Goal: Task Accomplishment & Management: Manage account settings

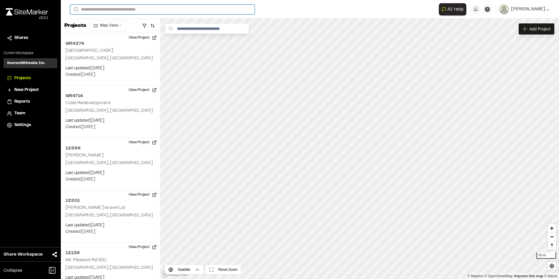
click at [88, 9] on input "Search" at bounding box center [162, 10] width 184 height 10
click at [106, 39] on p "[GEOGRAPHIC_DATA] , [GEOGRAPHIC_DATA]" at bounding box center [117, 38] width 86 height 6
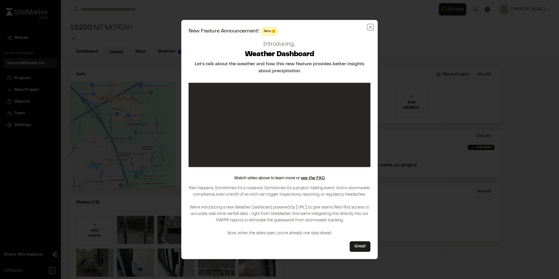
click at [371, 29] on icon "button" at bounding box center [370, 27] width 5 height 5
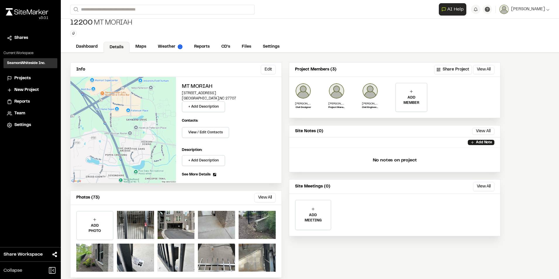
scroll to position [13, 0]
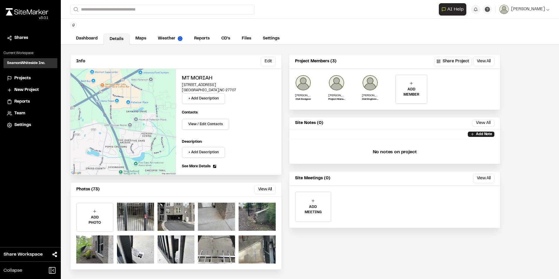
click at [28, 80] on span "Projects" at bounding box center [22, 78] width 16 height 6
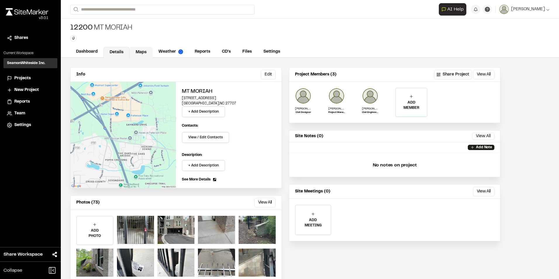
click at [141, 54] on link "Maps" at bounding box center [141, 52] width 23 height 11
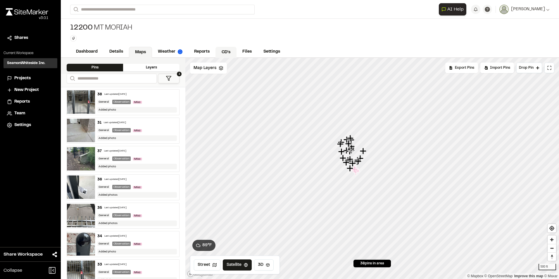
click at [226, 55] on link "CD's" at bounding box center [225, 52] width 21 height 11
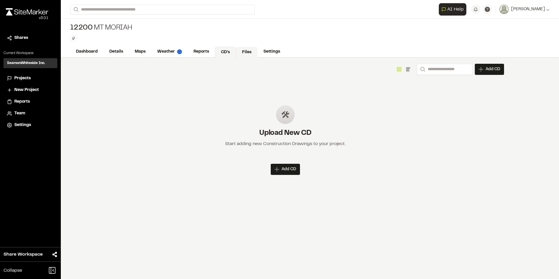
click at [248, 52] on link "Files" at bounding box center [247, 52] width 22 height 11
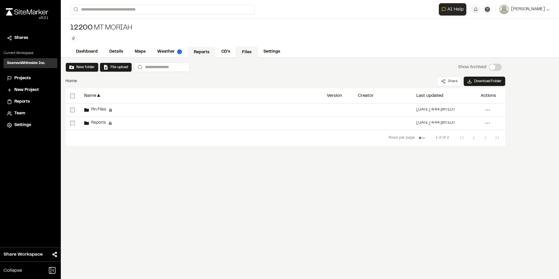
click at [206, 53] on link "Reports" at bounding box center [202, 52] width 28 height 11
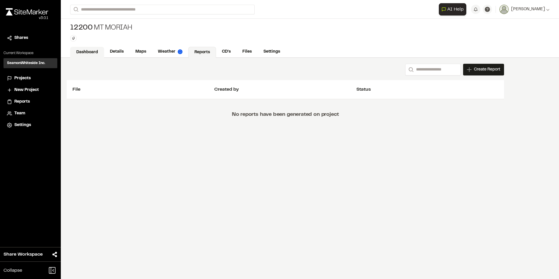
click at [97, 54] on link "Dashboard" at bounding box center [87, 52] width 34 height 11
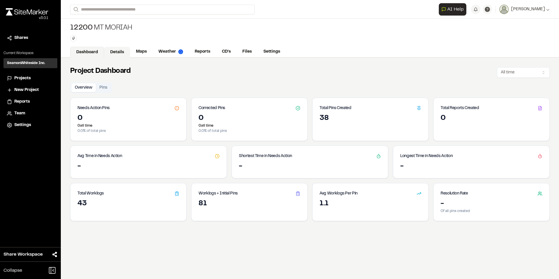
click at [125, 52] on link "Details" at bounding box center [117, 52] width 26 height 11
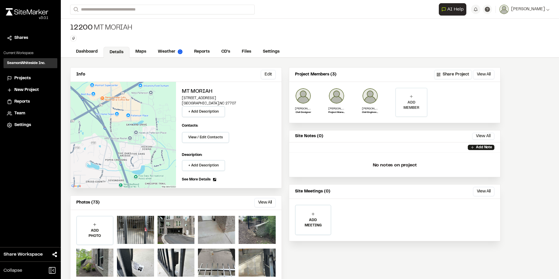
click at [414, 109] on p "ADD MEMBER" at bounding box center [411, 105] width 31 height 11
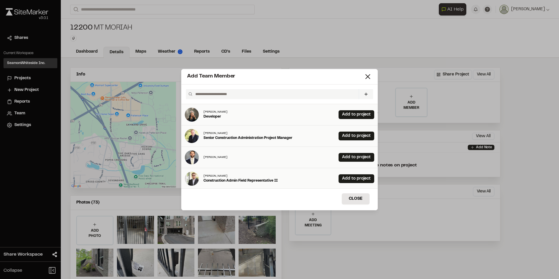
click at [244, 96] on input "text" at bounding box center [274, 94] width 163 height 10
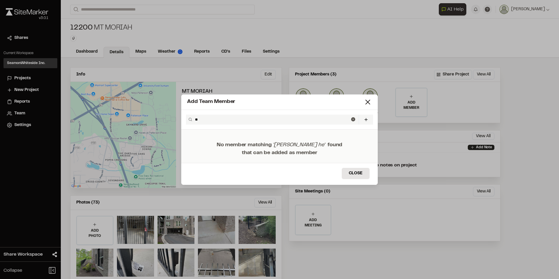
type input "*"
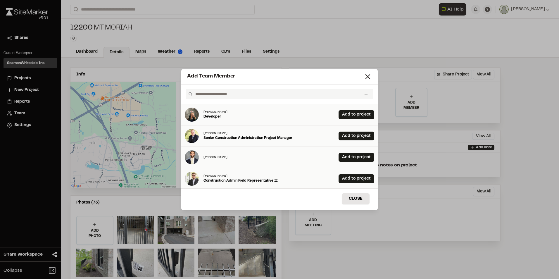
click at [368, 92] on icon at bounding box center [366, 94] width 5 height 5
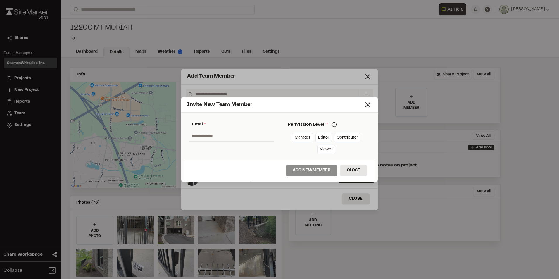
click at [234, 136] on input "text" at bounding box center [231, 135] width 84 height 11
type input "*"
type input "**********"
click at [324, 146] on link "Viewer" at bounding box center [326, 149] width 18 height 9
click at [324, 137] on link "Editor" at bounding box center [323, 137] width 16 height 9
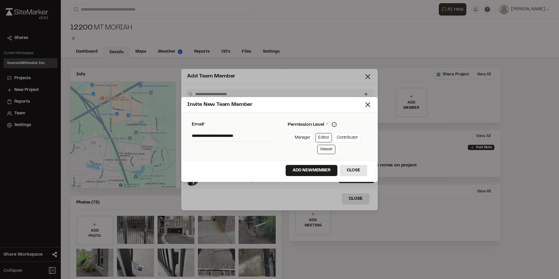
click at [321, 149] on link "Viewer" at bounding box center [326, 149] width 18 height 9
drag, startPoint x: 320, startPoint y: 137, endPoint x: 318, endPoint y: 147, distance: 10.4
click at [320, 137] on link "Editor" at bounding box center [323, 137] width 16 height 9
click at [325, 171] on button "Add New Member" at bounding box center [312, 170] width 52 height 11
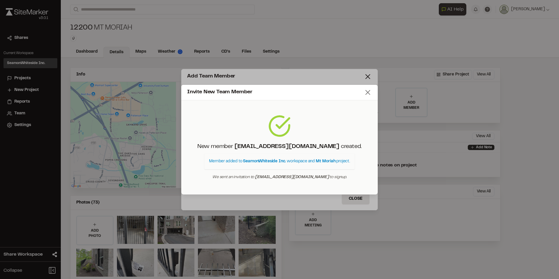
click at [369, 94] on icon at bounding box center [368, 92] width 8 height 8
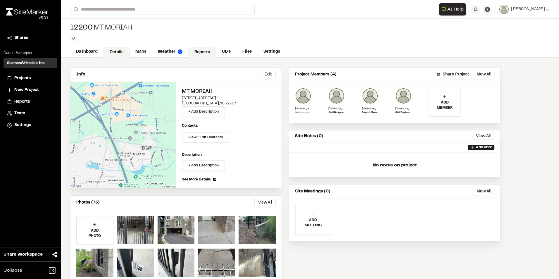
click at [199, 53] on link "Reports" at bounding box center [202, 52] width 28 height 11
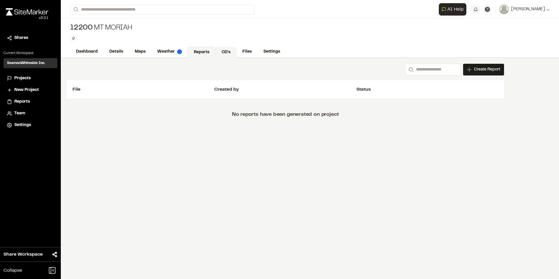
click at [222, 51] on link "CD's" at bounding box center [225, 52] width 21 height 11
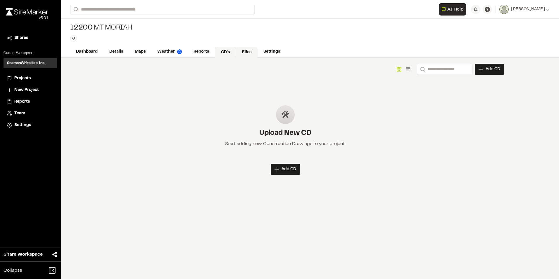
click at [242, 51] on link "Files" at bounding box center [247, 52] width 22 height 11
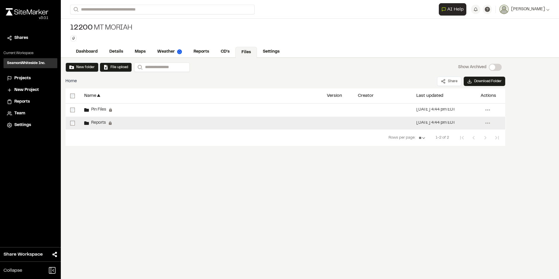
click at [95, 123] on span "Reports" at bounding box center [97, 123] width 17 height 4
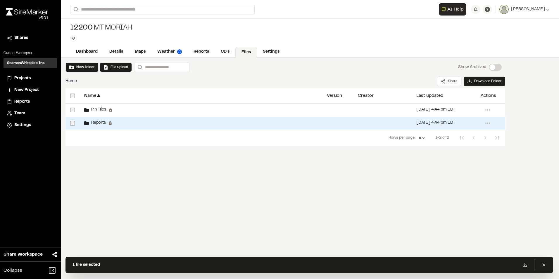
click at [76, 125] on div at bounding box center [72, 123] width 14 height 13
click at [265, 53] on link "Settings" at bounding box center [271, 51] width 28 height 11
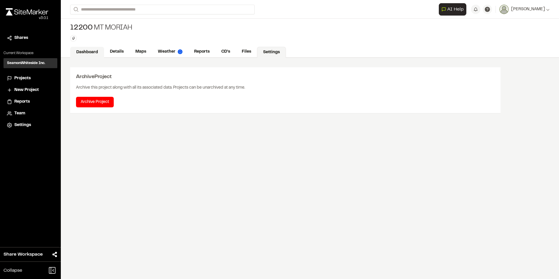
click at [88, 52] on link "Dashboard" at bounding box center [87, 52] width 34 height 11
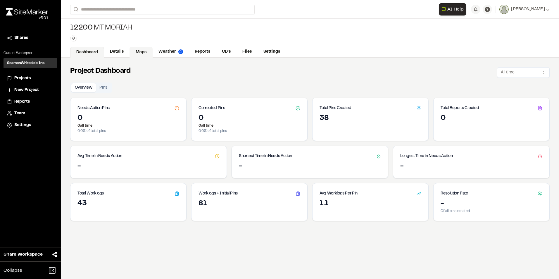
click at [148, 48] on link "Maps" at bounding box center [141, 52] width 23 height 11
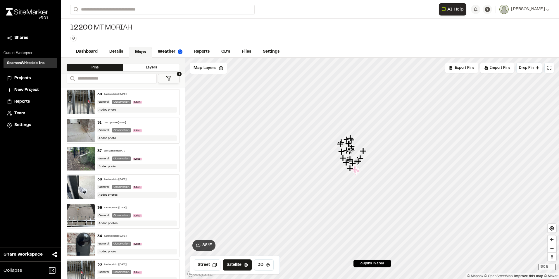
click at [158, 66] on div "Layers" at bounding box center [151, 68] width 56 height 8
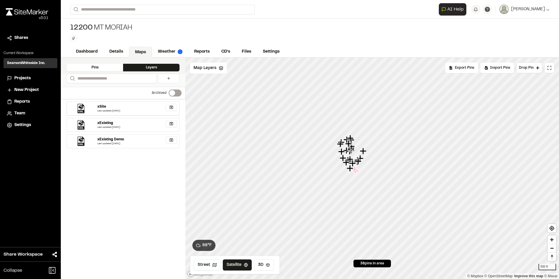
click at [172, 108] on icon "button" at bounding box center [171, 107] width 4 height 4
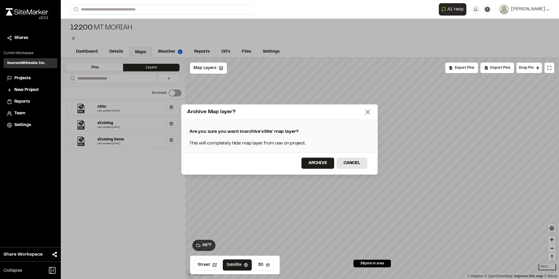
drag, startPoint x: 369, startPoint y: 111, endPoint x: 366, endPoint y: 111, distance: 2.9
click at [369, 111] on icon at bounding box center [368, 112] width 8 height 8
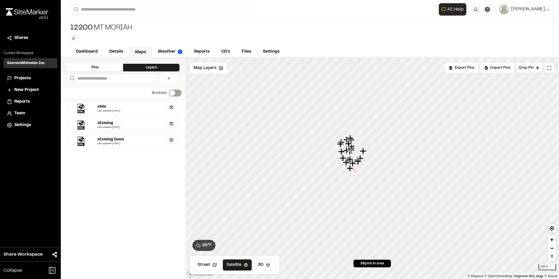
click at [109, 109] on div "Last updated [DATE]" at bounding box center [137, 111] width 80 height 4
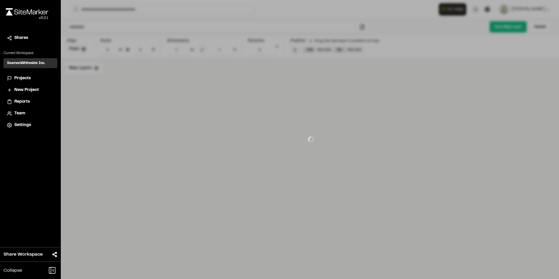
type input "*****"
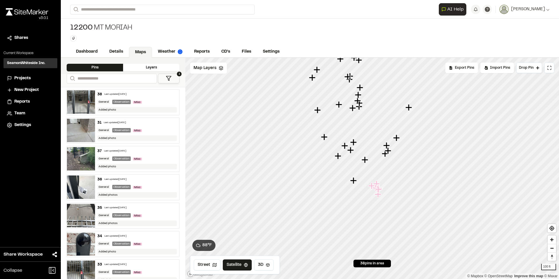
drag, startPoint x: 322, startPoint y: 120, endPoint x: 334, endPoint y: 157, distance: 39.2
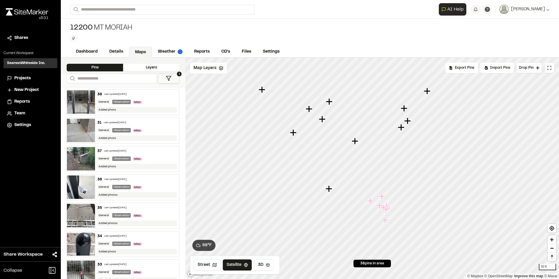
click at [371, 203] on icon "Map marker" at bounding box center [370, 201] width 6 height 6
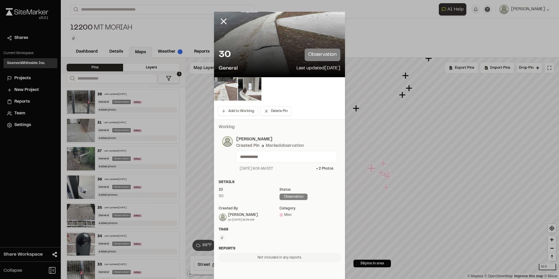
click at [225, 92] on img at bounding box center [225, 88] width 23 height 23
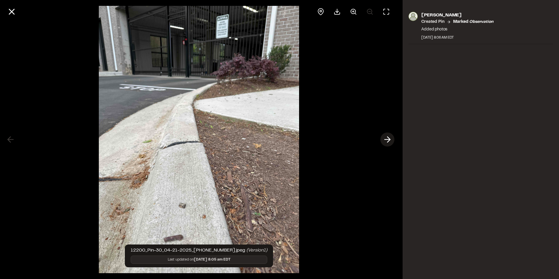
click at [384, 137] on icon at bounding box center [387, 139] width 9 height 10
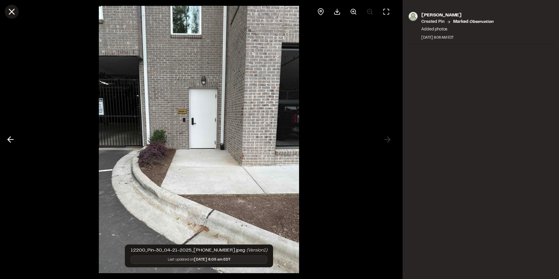
click at [9, 13] on icon at bounding box center [12, 12] width 10 height 10
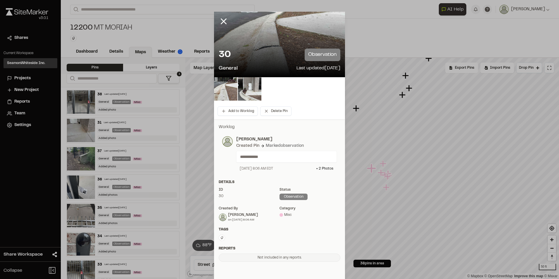
click at [223, 25] on icon at bounding box center [224, 21] width 10 height 10
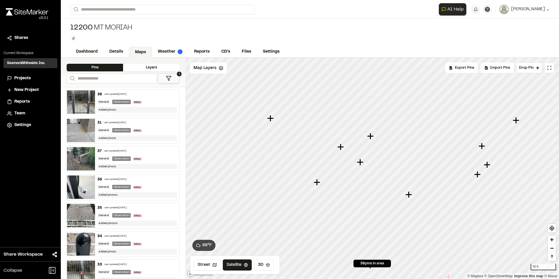
click at [315, 58] on div at bounding box center [372, 58] width 374 height 0
click at [317, 184] on icon "Map marker" at bounding box center [316, 183] width 6 height 6
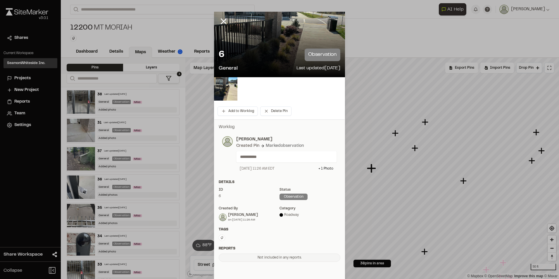
click at [273, 37] on div at bounding box center [279, 44] width 131 height 65
click at [228, 94] on img at bounding box center [225, 88] width 23 height 23
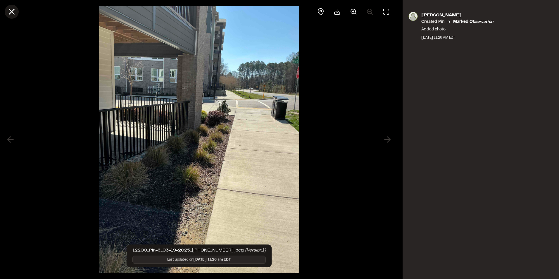
click at [11, 10] on line at bounding box center [11, 11] width 5 height 5
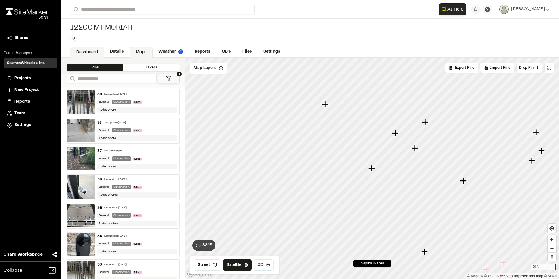
click at [92, 51] on link "Dashboard" at bounding box center [87, 52] width 34 height 11
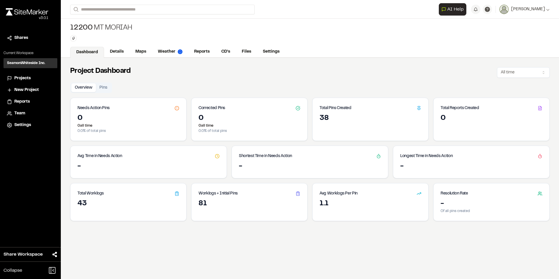
click at [175, 195] on icon at bounding box center [177, 193] width 5 height 5
click at [176, 195] on icon at bounding box center [177, 193] width 5 height 5
click at [106, 201] on div "43" at bounding box center [128, 203] width 102 height 9
click at [83, 202] on div "43" at bounding box center [128, 203] width 102 height 9
click at [165, 118] on div "0" at bounding box center [128, 118] width 102 height 9
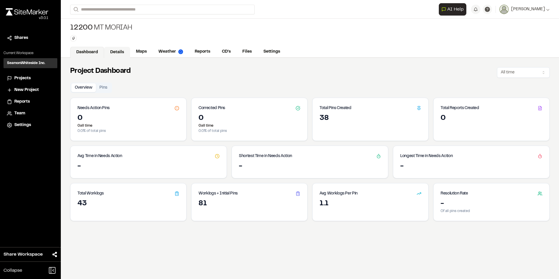
click at [109, 52] on link "Details" at bounding box center [117, 52] width 26 height 11
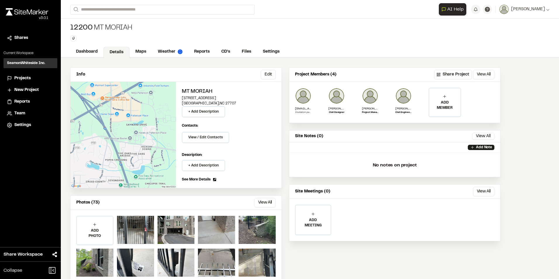
scroll to position [13, 0]
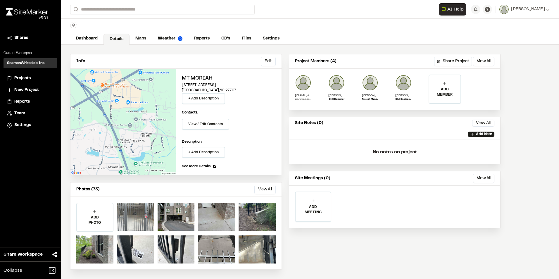
click at [137, 217] on div at bounding box center [135, 217] width 37 height 28
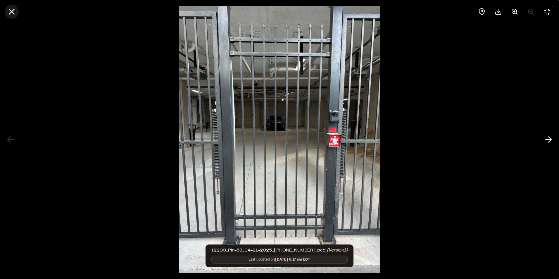
click at [13, 11] on line at bounding box center [11, 11] width 5 height 5
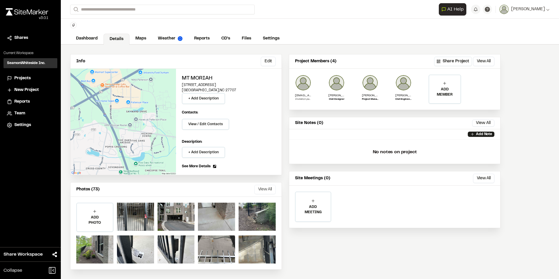
click at [265, 189] on button "View All" at bounding box center [264, 189] width 21 height 9
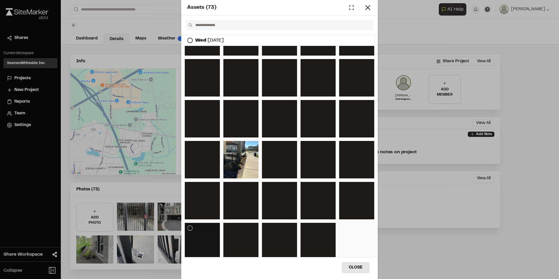
scroll to position [416, 0]
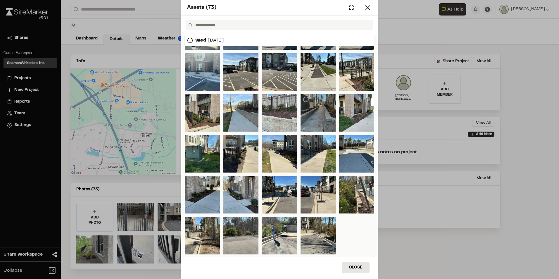
click at [306, 117] on div at bounding box center [318, 112] width 35 height 37
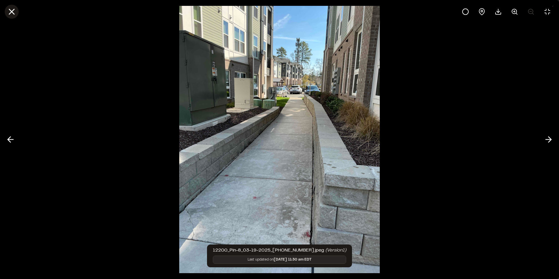
click at [12, 11] on line at bounding box center [11, 11] width 5 height 5
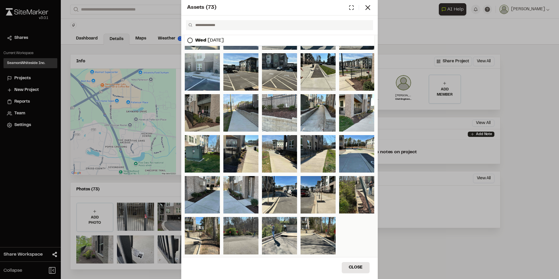
click at [207, 122] on div at bounding box center [202, 112] width 35 height 37
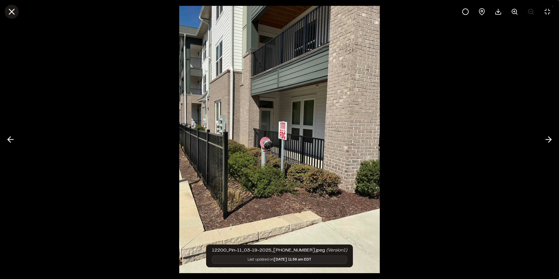
click at [12, 14] on icon at bounding box center [12, 12] width 10 height 10
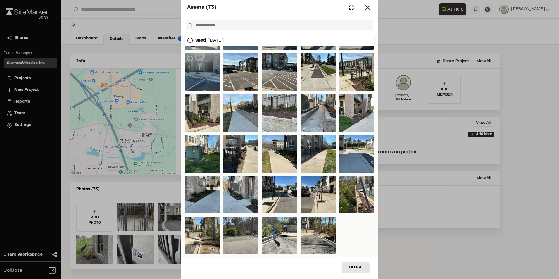
click at [213, 81] on div at bounding box center [202, 71] width 35 height 37
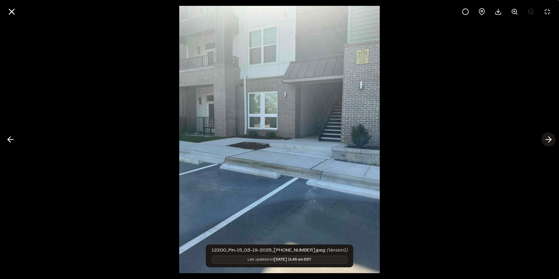
click at [544, 138] on icon at bounding box center [548, 139] width 9 height 10
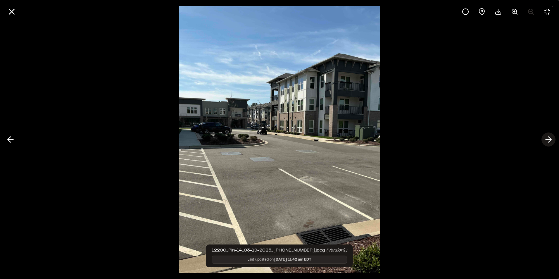
click at [544, 139] on icon at bounding box center [548, 139] width 9 height 10
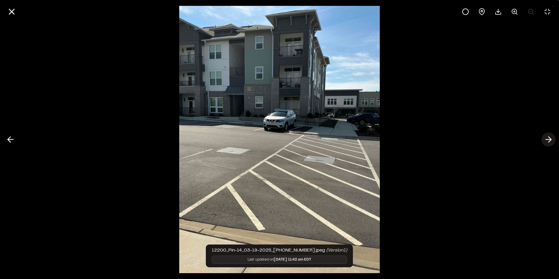
click at [544, 139] on icon at bounding box center [548, 139] width 9 height 10
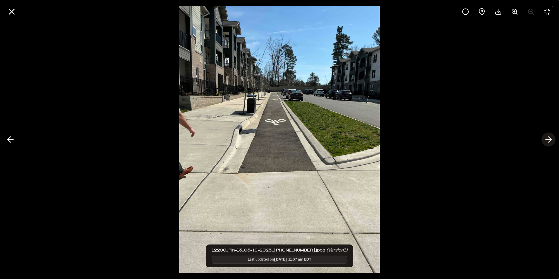
click at [542, 140] on button at bounding box center [548, 139] width 14 height 14
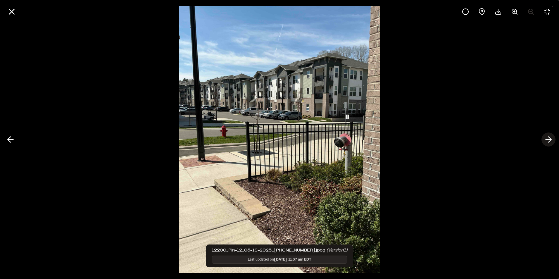
click at [542, 140] on button at bounding box center [548, 139] width 14 height 14
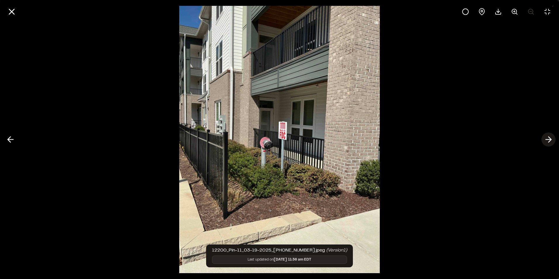
click at [542, 140] on button at bounding box center [548, 139] width 14 height 14
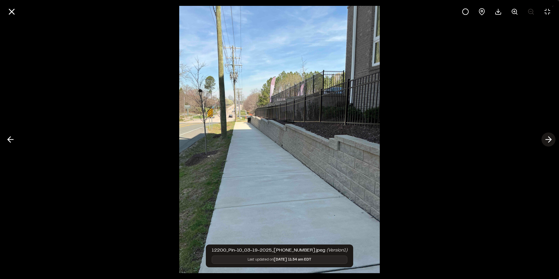
click at [542, 140] on button at bounding box center [548, 139] width 14 height 14
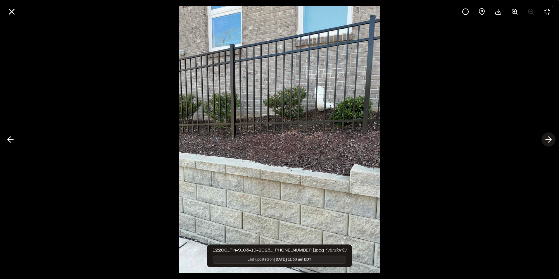
click at [547, 142] on icon at bounding box center [548, 139] width 9 height 10
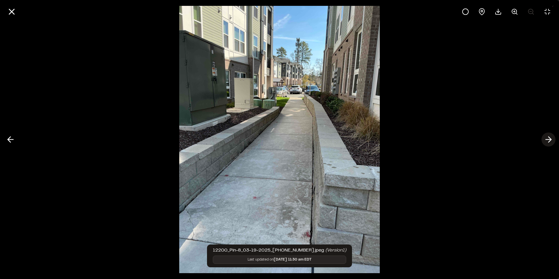
click at [547, 143] on icon at bounding box center [548, 139] width 9 height 10
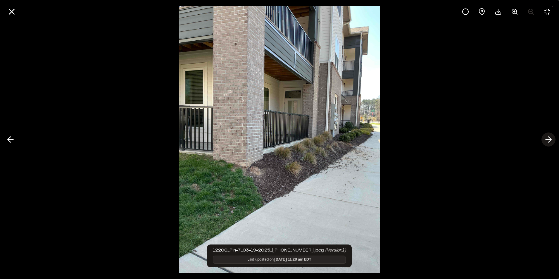
click at [547, 143] on icon at bounding box center [548, 139] width 9 height 10
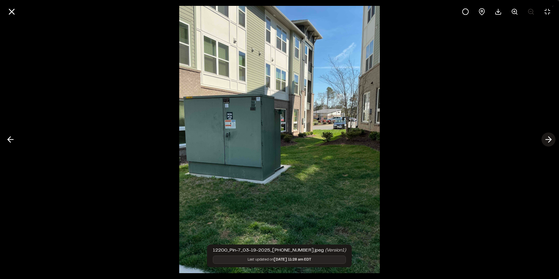
click at [547, 143] on icon at bounding box center [548, 139] width 9 height 10
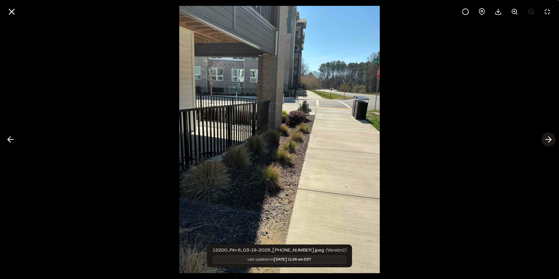
click at [548, 143] on icon at bounding box center [548, 139] width 9 height 10
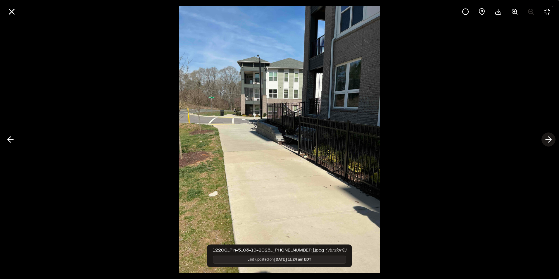
click at [548, 143] on icon at bounding box center [548, 139] width 9 height 10
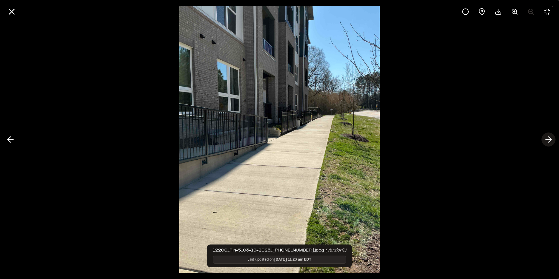
click at [548, 142] on icon at bounding box center [548, 139] width 9 height 10
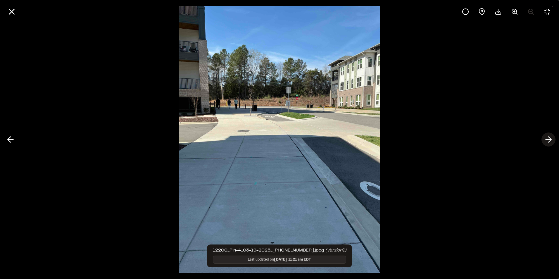
click at [548, 142] on icon at bounding box center [548, 139] width 9 height 10
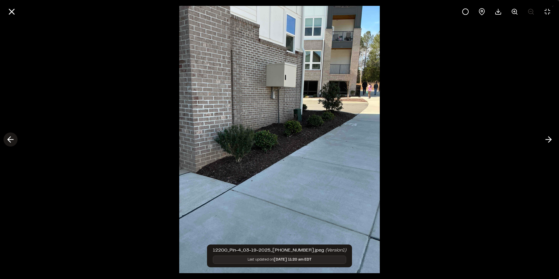
click at [12, 136] on icon at bounding box center [10, 139] width 9 height 10
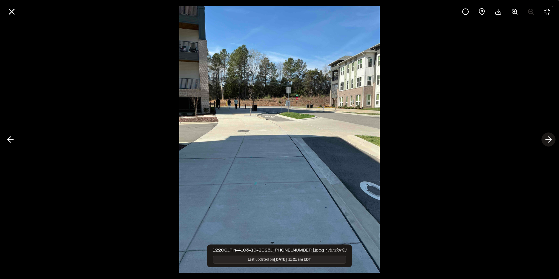
click at [550, 140] on icon at bounding box center [548, 139] width 9 height 10
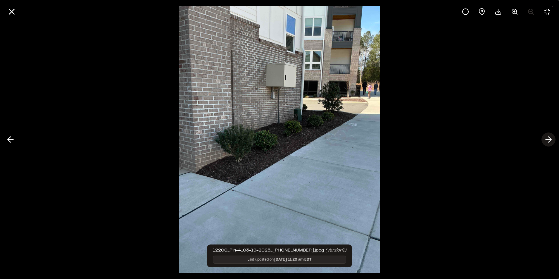
click at [550, 140] on icon at bounding box center [548, 139] width 9 height 10
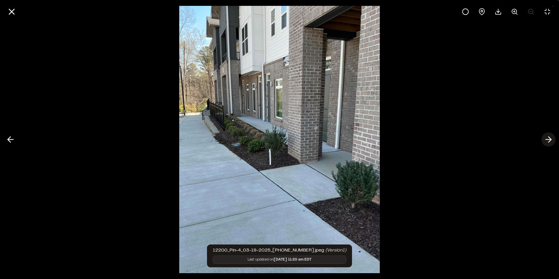
click at [549, 140] on icon at bounding box center [548, 139] width 9 height 10
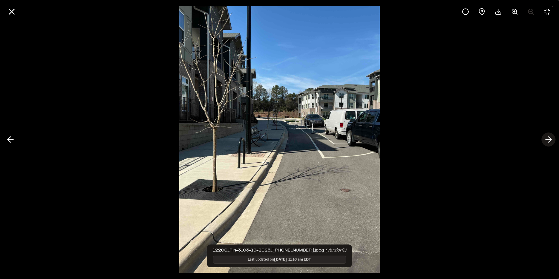
click at [549, 140] on icon at bounding box center [548, 139] width 9 height 10
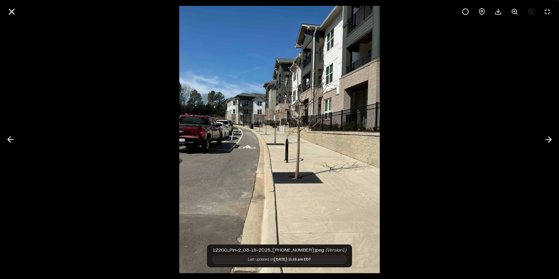
click at [283, 125] on img at bounding box center [279, 139] width 201 height 279
click at [282, 125] on img at bounding box center [279, 139] width 201 height 279
click at [511, 13] on icon at bounding box center [514, 11] width 7 height 7
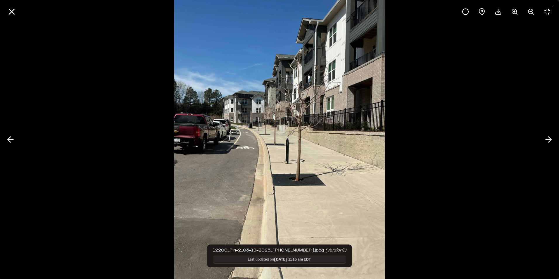
click at [281, 126] on img at bounding box center [279, 139] width 211 height 293
click at [514, 13] on icon at bounding box center [514, 11] width 7 height 7
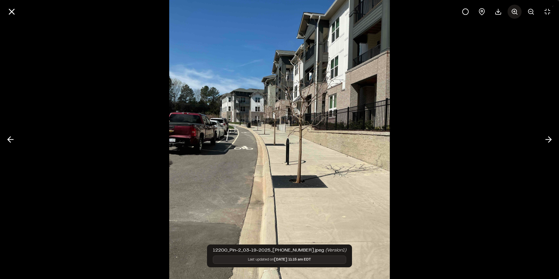
click at [514, 13] on icon at bounding box center [514, 11] width 7 height 7
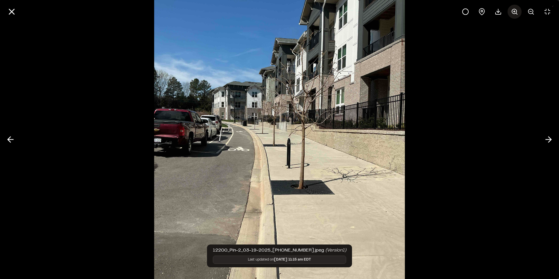
click at [514, 13] on icon at bounding box center [514, 11] width 7 height 7
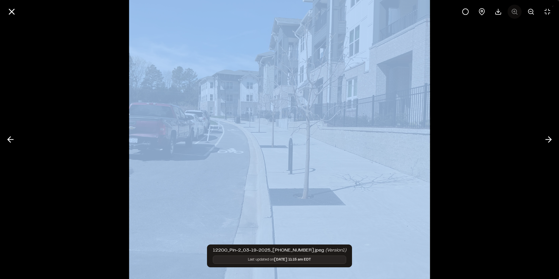
click at [514, 13] on div at bounding box center [506, 12] width 96 height 14
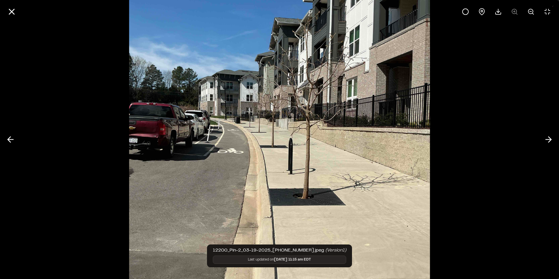
click at [514, 13] on div at bounding box center [506, 12] width 96 height 14
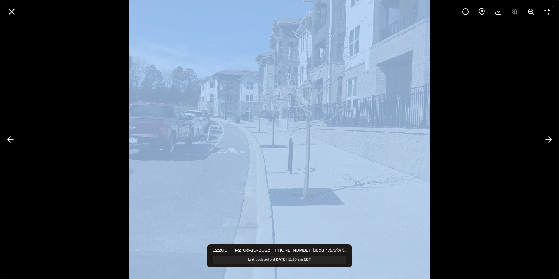
click at [514, 13] on div at bounding box center [506, 12] width 96 height 14
click at [281, 132] on img at bounding box center [279, 139] width 301 height 418
click at [444, 129] on div at bounding box center [279, 139] width 559 height 279
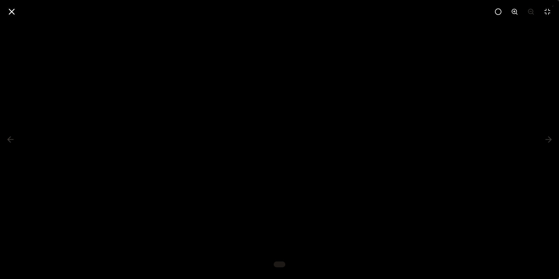
click at [415, 196] on div at bounding box center [279, 139] width 559 height 279
drag, startPoint x: 415, startPoint y: 196, endPoint x: 480, endPoint y: 158, distance: 75.5
click at [480, 158] on div at bounding box center [279, 139] width 559 height 279
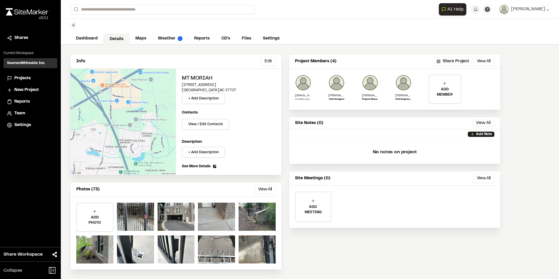
click at [545, 138] on div "Info Edit Edit [GEOGRAPHIC_DATA] [STREET_ADDRESS] + Add Description Contacts: V…" at bounding box center [310, 162] width 498 height 234
click at [269, 187] on button "View All" at bounding box center [264, 189] width 21 height 9
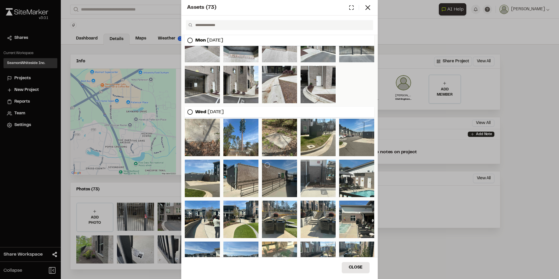
scroll to position [175, 0]
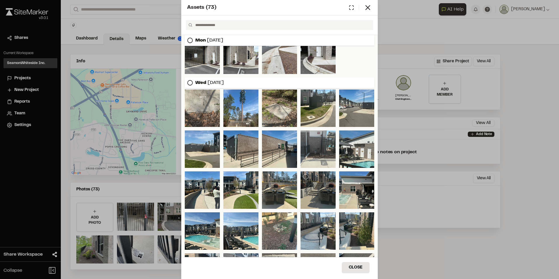
click at [313, 184] on div at bounding box center [318, 189] width 35 height 37
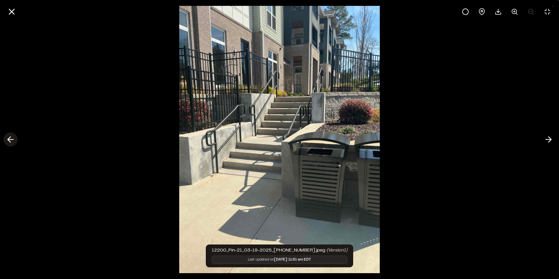
click at [13, 138] on icon at bounding box center [10, 139] width 9 height 10
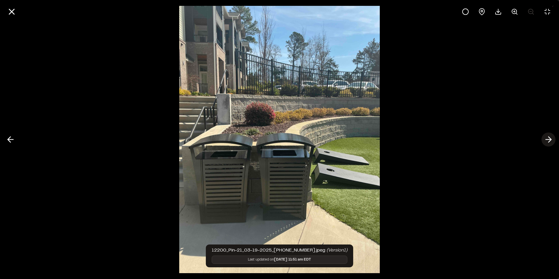
click at [546, 138] on icon at bounding box center [548, 139] width 9 height 10
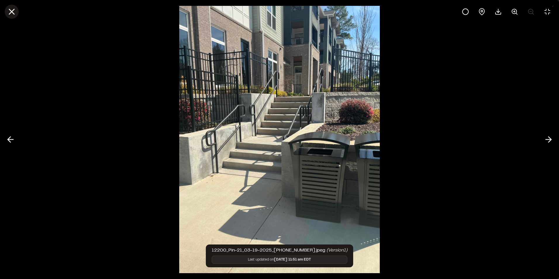
click at [11, 11] on line at bounding box center [11, 11] width 5 height 5
